Goal: Find specific page/section: Find specific page/section

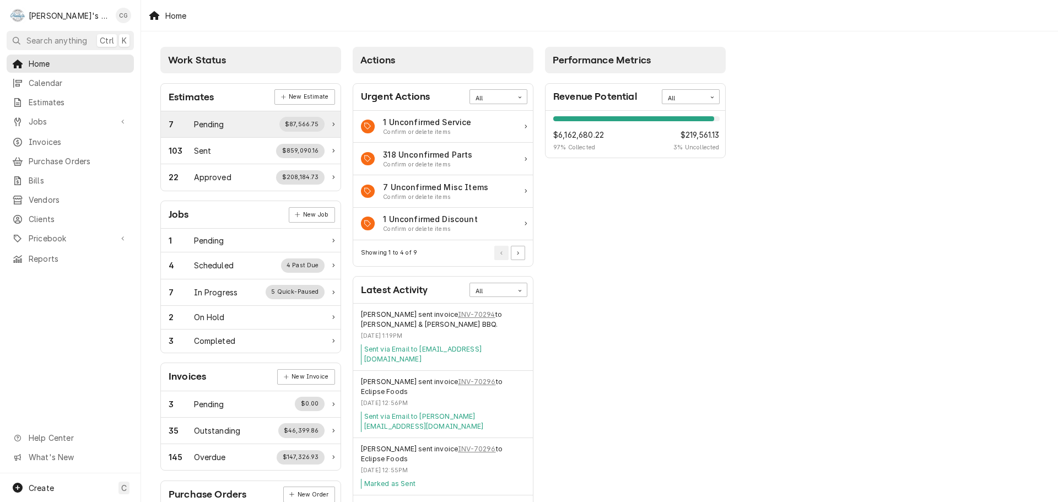
click at [225, 124] on div "7 Pending $87,566.75" at bounding box center [247, 124] width 156 height 14
click at [237, 181] on div "22 Approved $208,184.73" at bounding box center [247, 177] width 156 height 14
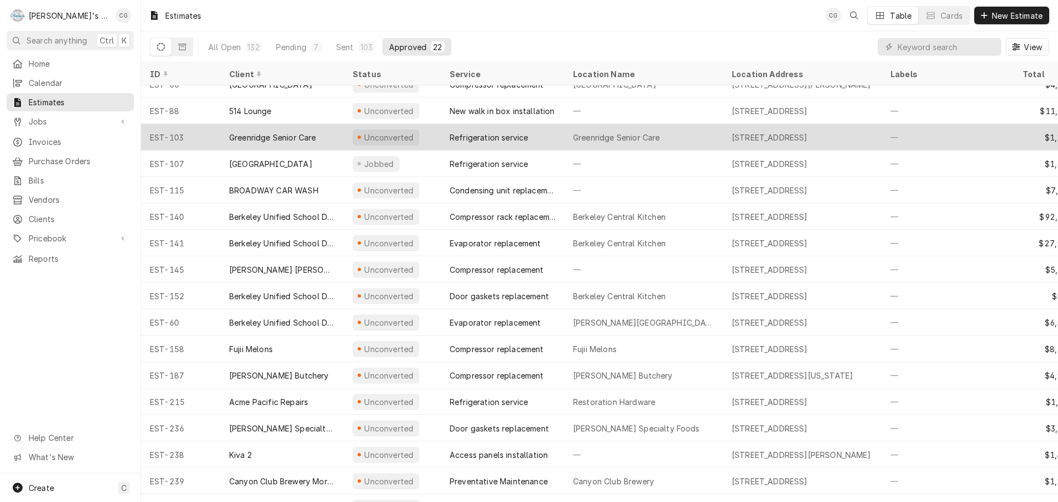
scroll to position [171, 0]
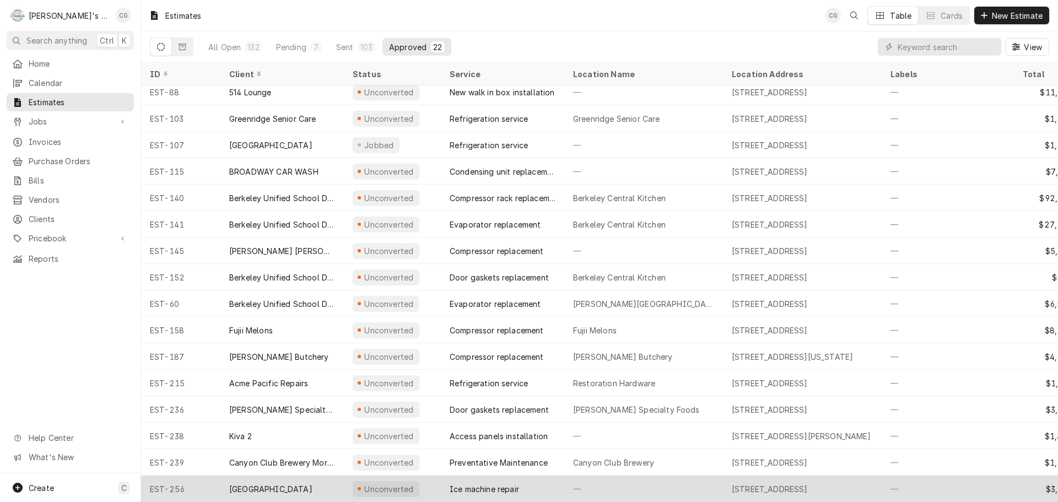
click at [582, 480] on div "—" at bounding box center [643, 488] width 159 height 26
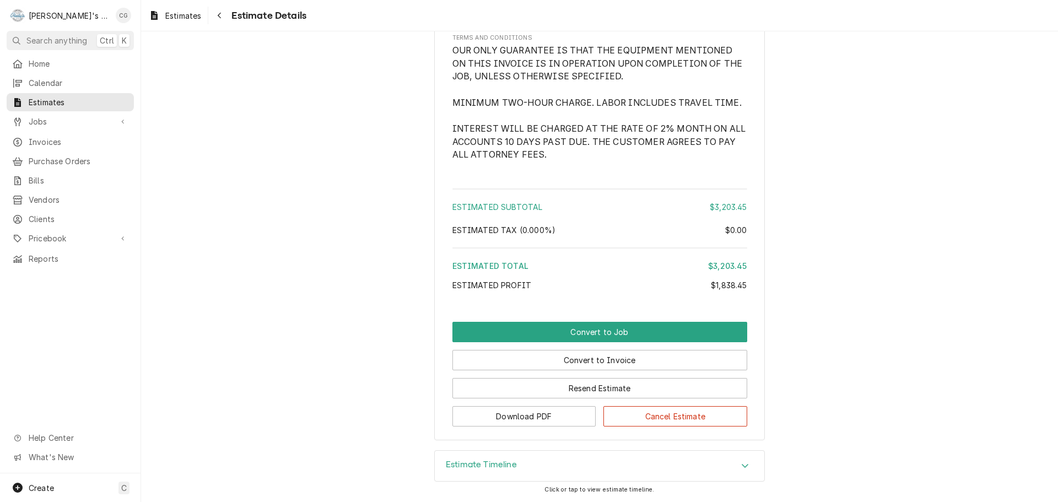
scroll to position [1653, 0]
click at [63, 64] on span "Home" at bounding box center [79, 64] width 100 height 12
